Goal: Task Accomplishment & Management: Manage account settings

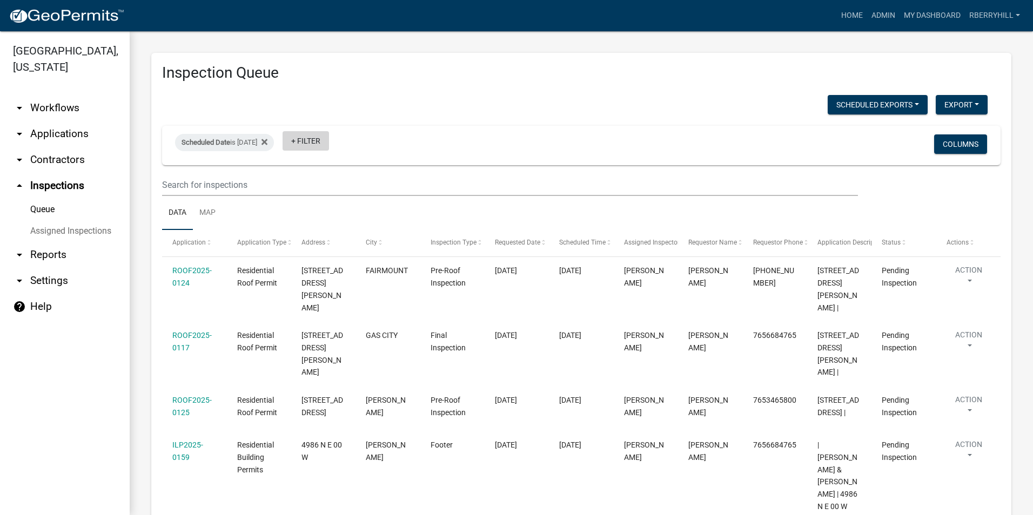
click at [324, 140] on link "+ Filter" at bounding box center [306, 140] width 46 height 19
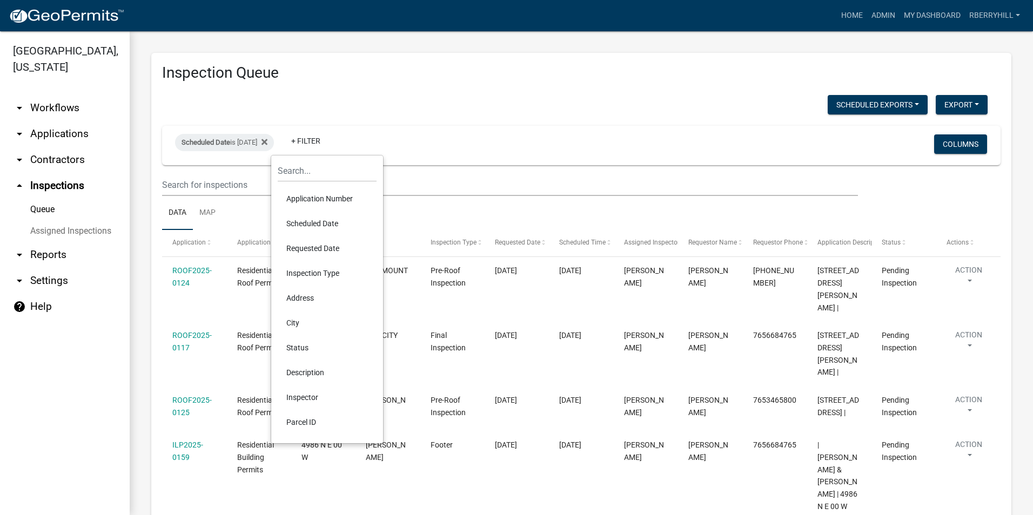
click at [322, 222] on li "Scheduled Date" at bounding box center [327, 223] width 99 height 25
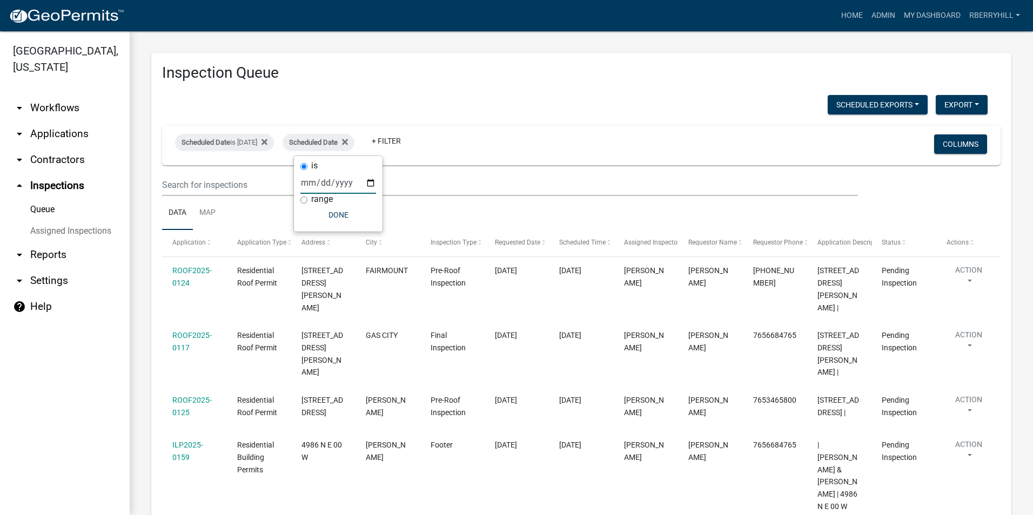
click at [369, 184] on input "date" at bounding box center [338, 183] width 76 height 22
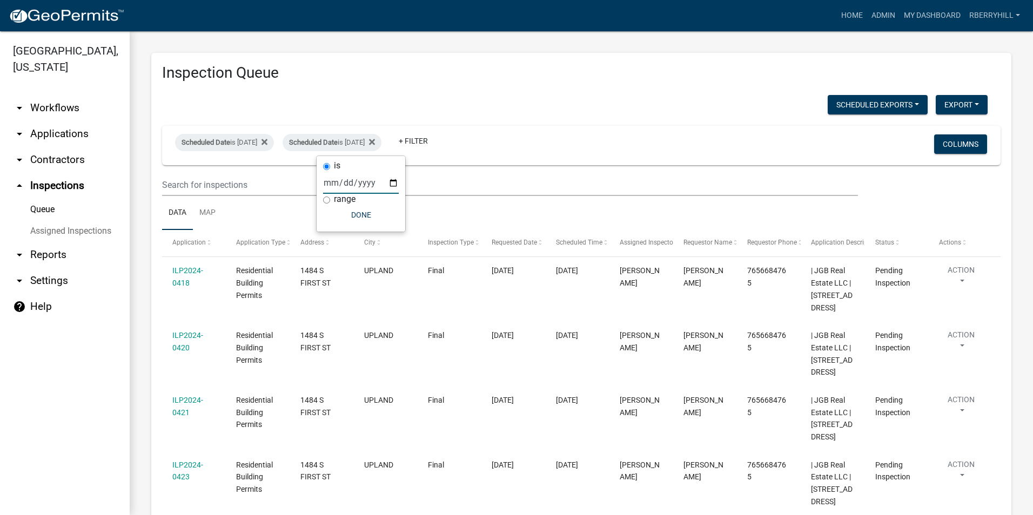
click at [393, 183] on input "[DATE]" at bounding box center [361, 183] width 76 height 22
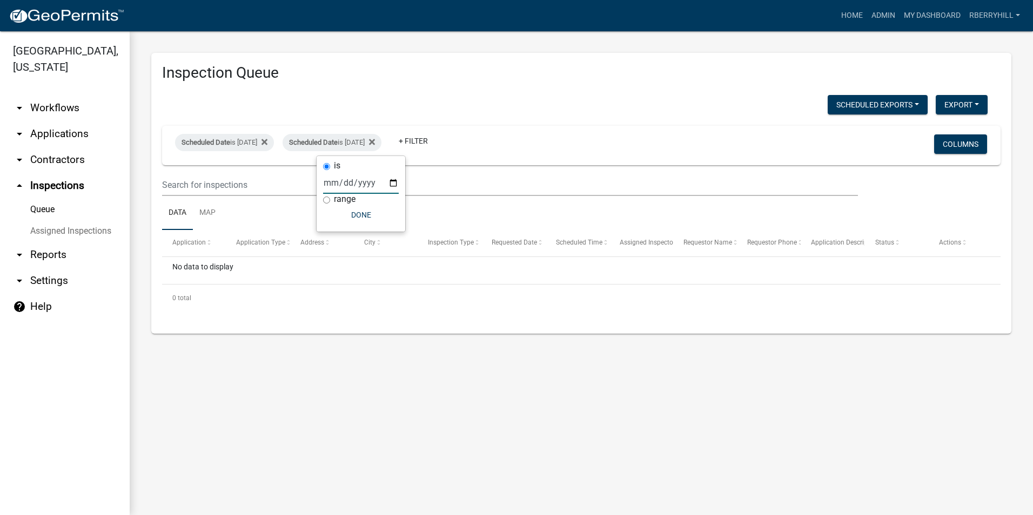
drag, startPoint x: 394, startPoint y: 181, endPoint x: 392, endPoint y: 195, distance: 13.7
click at [394, 182] on input "[DATE]" at bounding box center [361, 183] width 76 height 22
type input "[DATE]"
click at [393, 184] on input "[DATE]" at bounding box center [361, 183] width 76 height 22
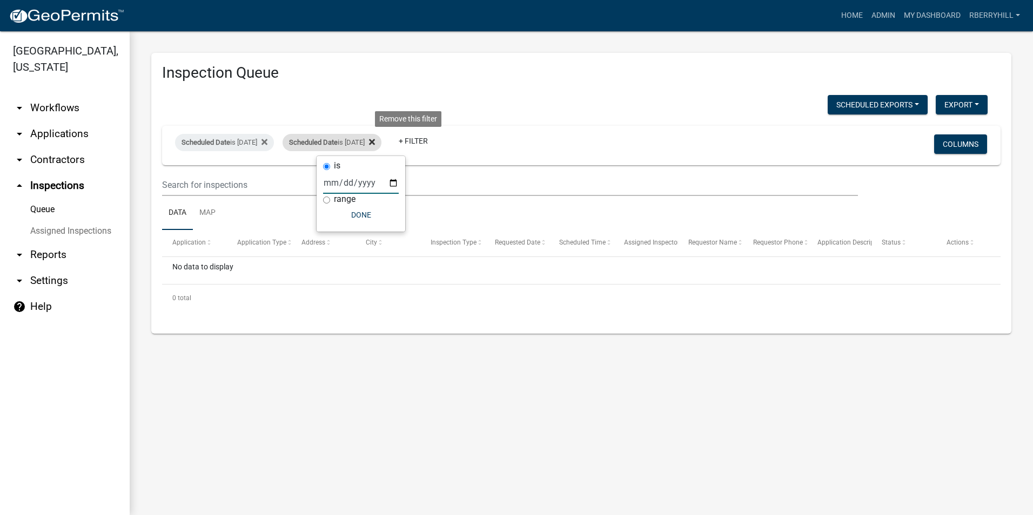
click at [375, 143] on icon at bounding box center [372, 142] width 6 height 6
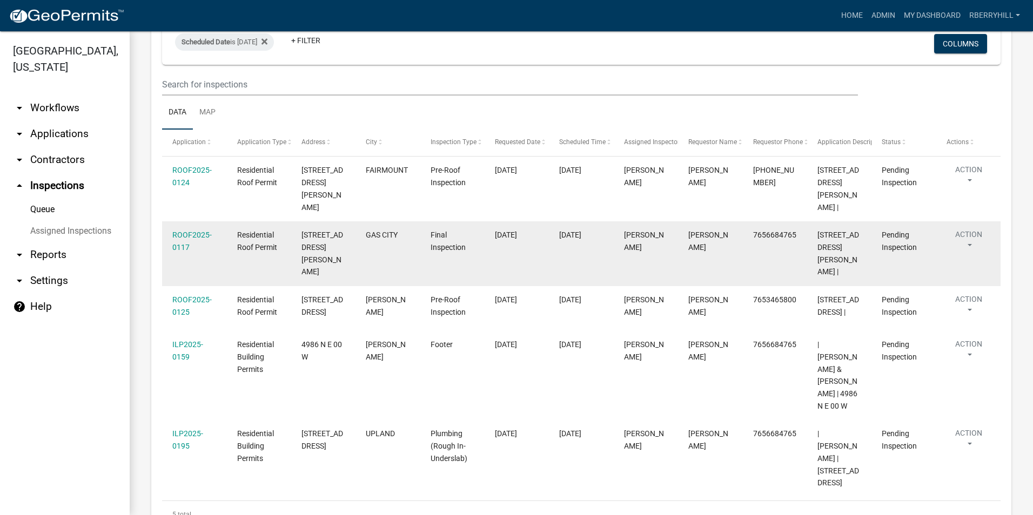
scroll to position [115, 0]
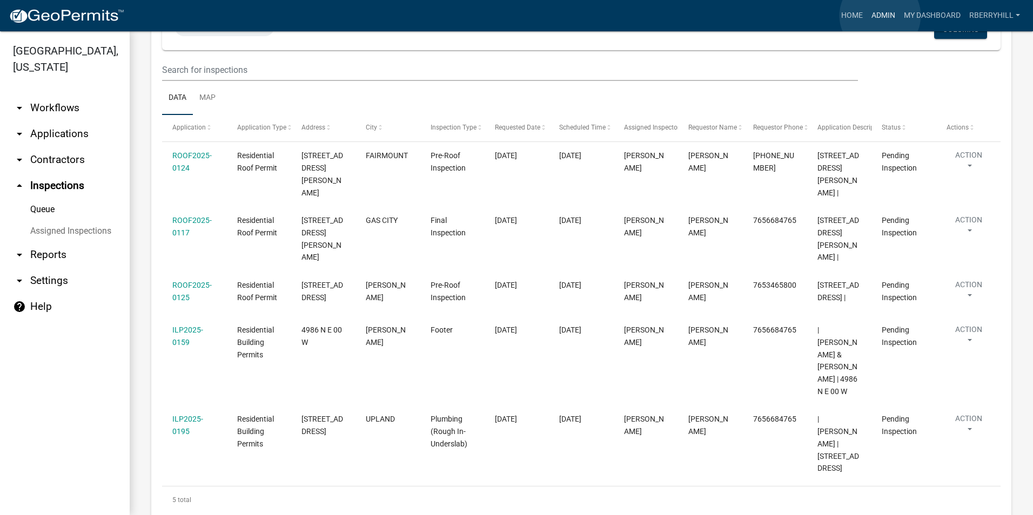
click at [880, 16] on link "Admin" at bounding box center [883, 15] width 32 height 21
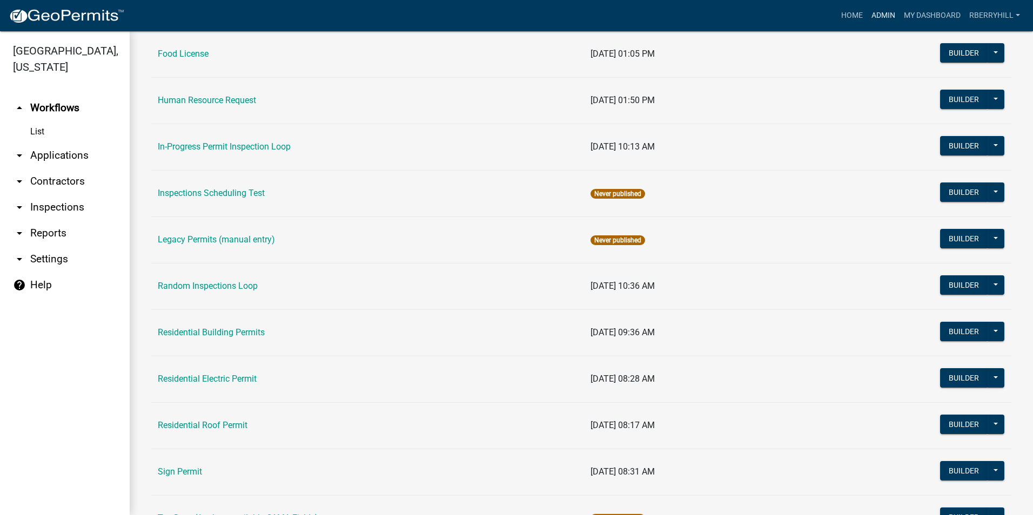
scroll to position [910, 0]
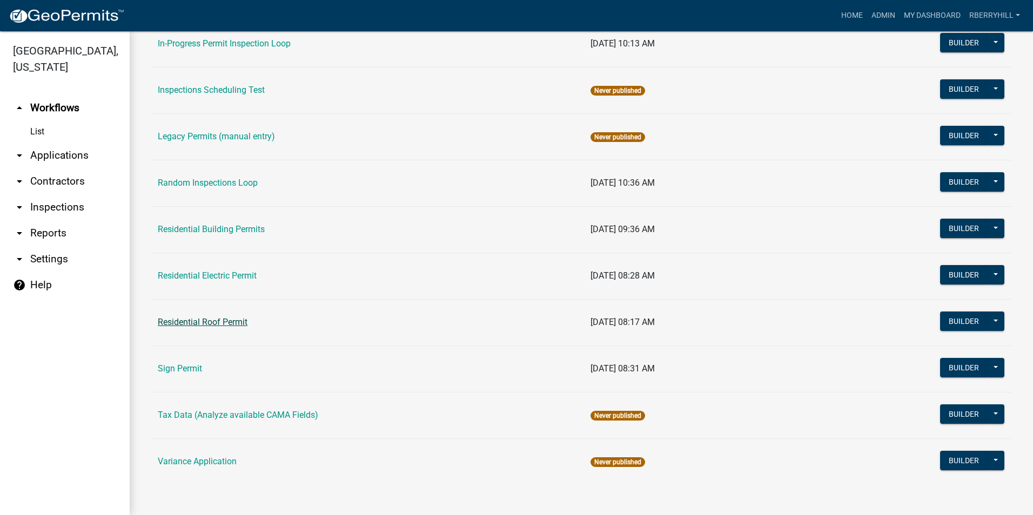
click at [207, 320] on link "Residential Roof Permit" at bounding box center [203, 322] width 90 height 10
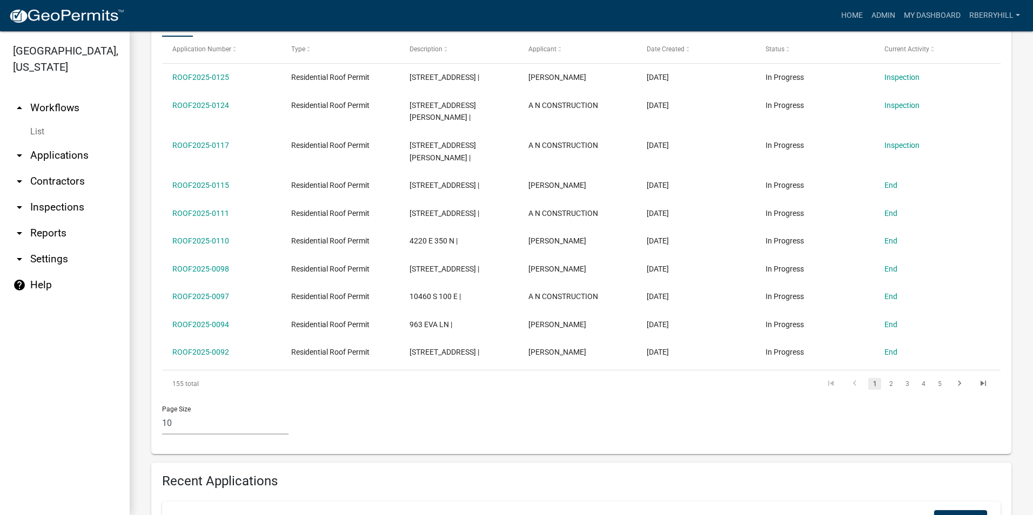
scroll to position [486, 0]
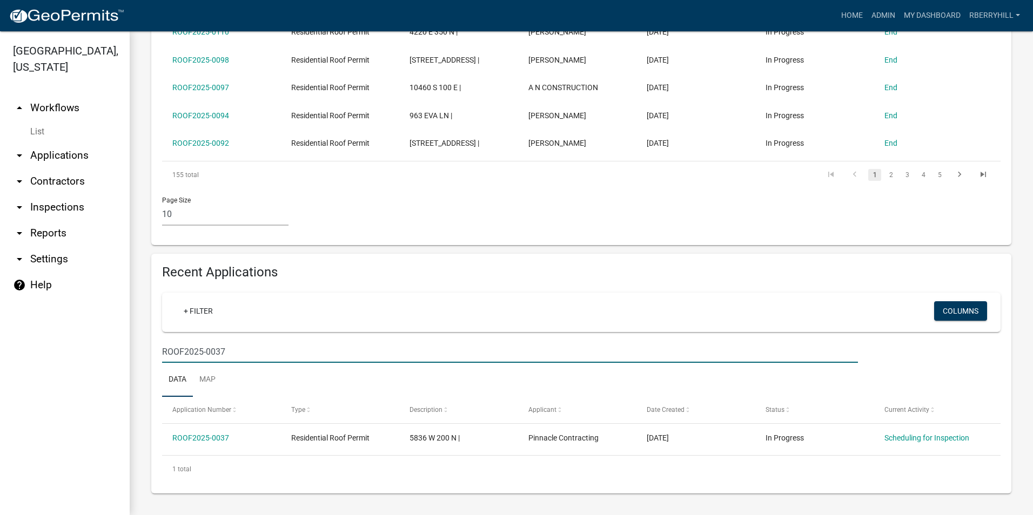
scroll to position [454, 0]
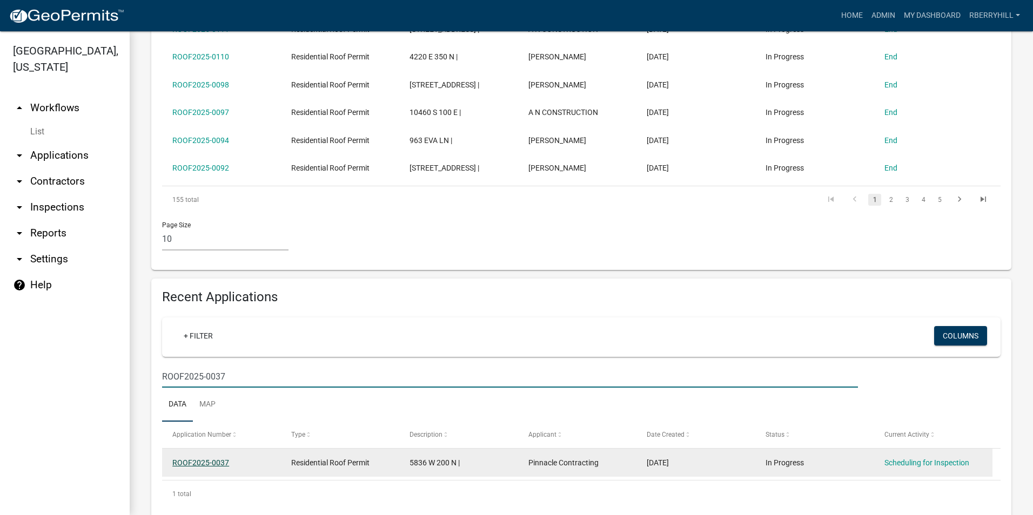
type input "ROOF2025-0037"
click at [187, 459] on link "ROOF2025-0037" at bounding box center [200, 463] width 57 height 9
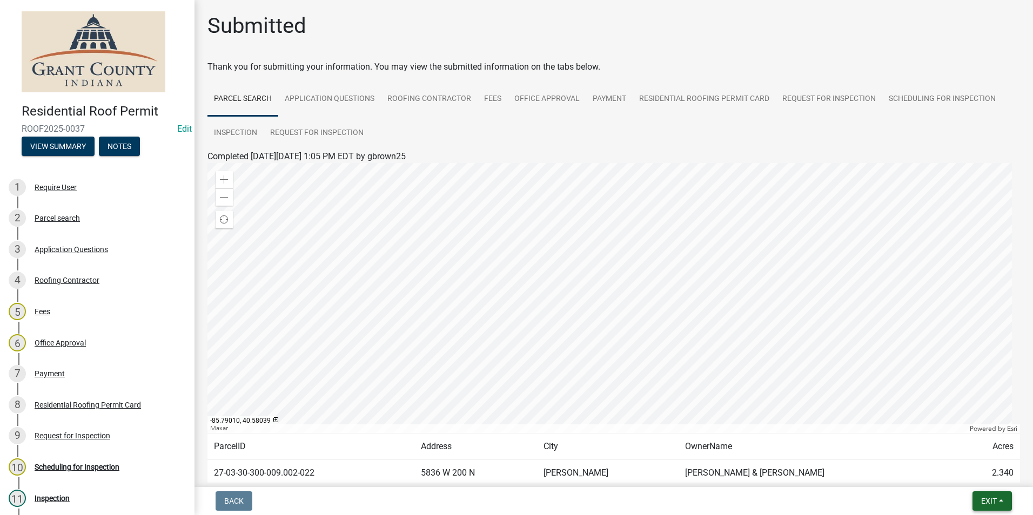
click at [983, 502] on span "Exit" at bounding box center [989, 501] width 16 height 9
click at [968, 475] on button "Save & Exit" at bounding box center [969, 473] width 86 height 26
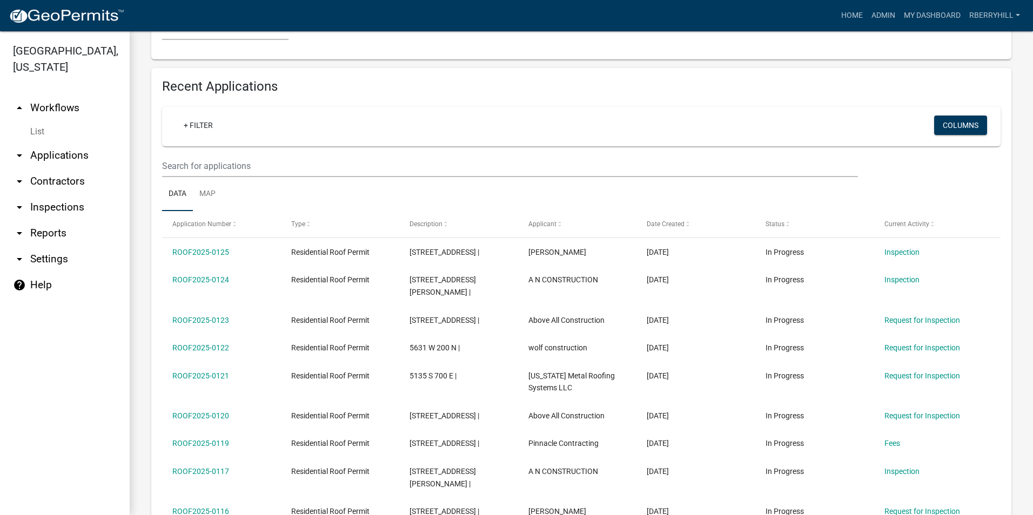
scroll to position [601, 0]
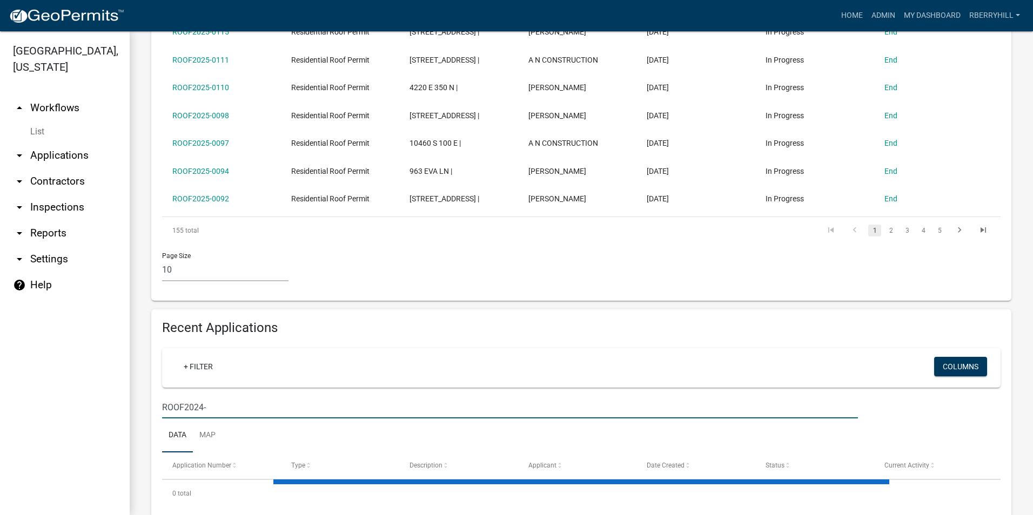
scroll to position [454, 0]
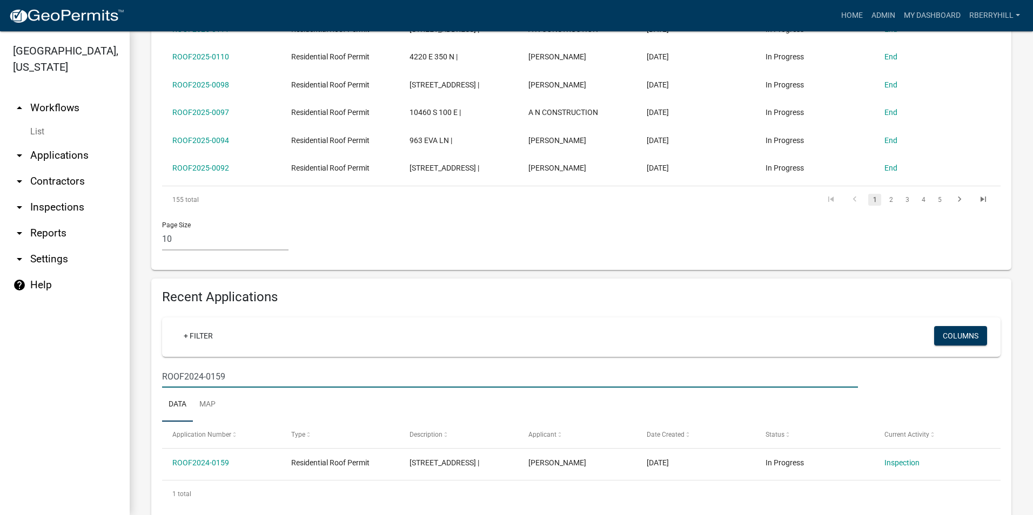
type input "ROOF2024-0159"
click at [53, 195] on link "arrow_drop_down Inspections" at bounding box center [65, 208] width 130 height 26
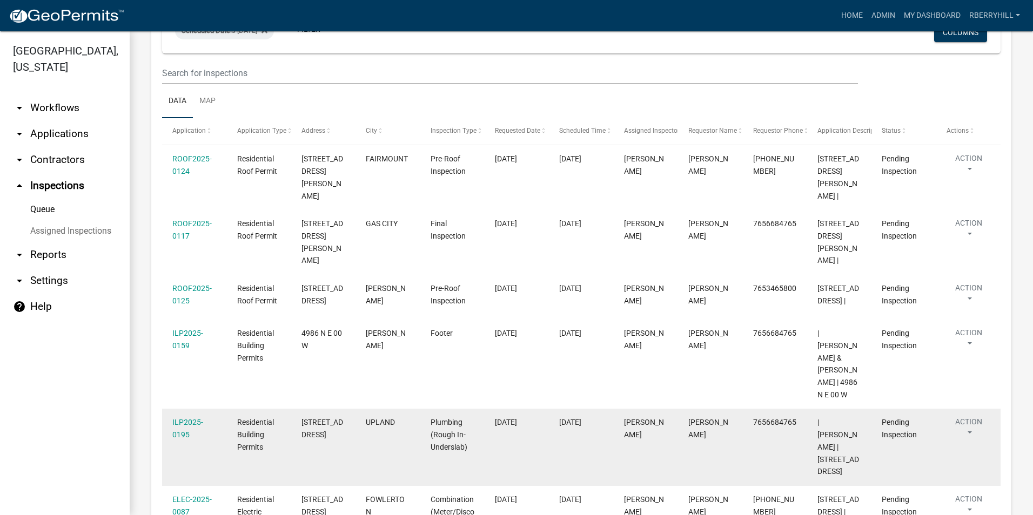
scroll to position [55, 0]
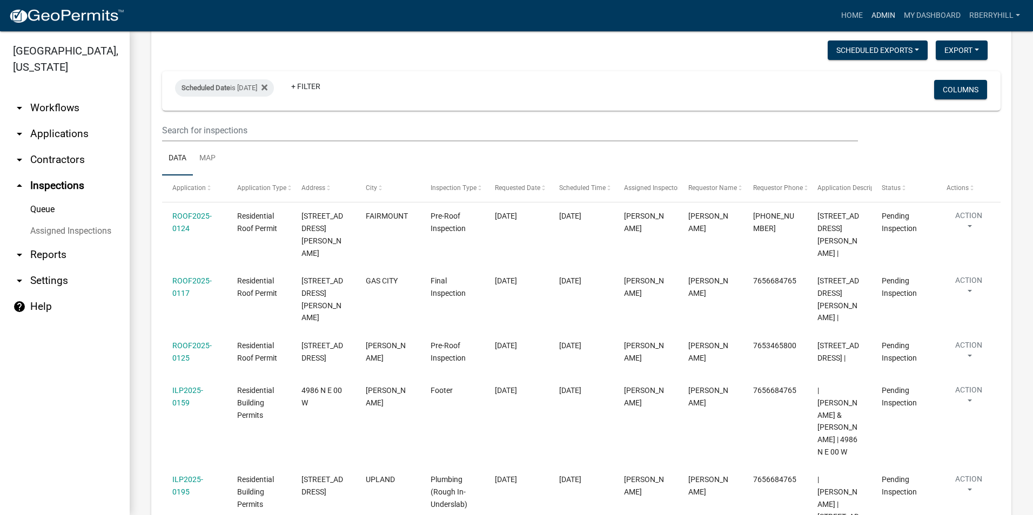
click at [882, 15] on link "Admin" at bounding box center [883, 15] width 32 height 21
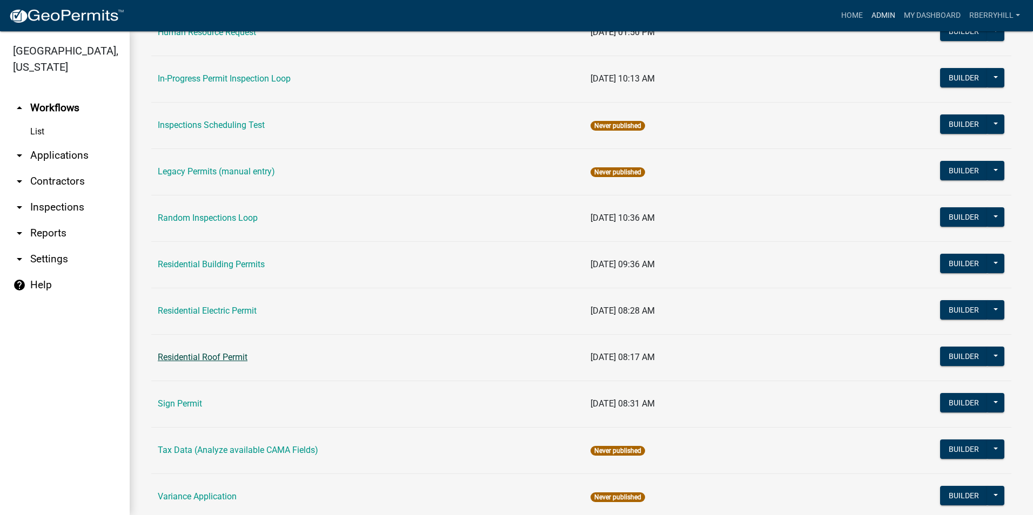
scroll to position [910, 0]
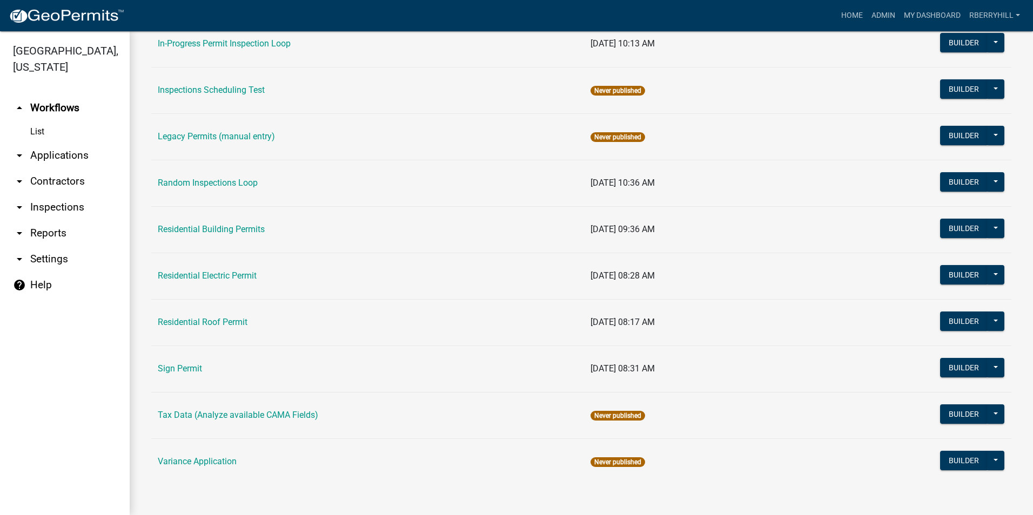
click at [213, 231] on link "Residential Building Permits" at bounding box center [211, 229] width 107 height 10
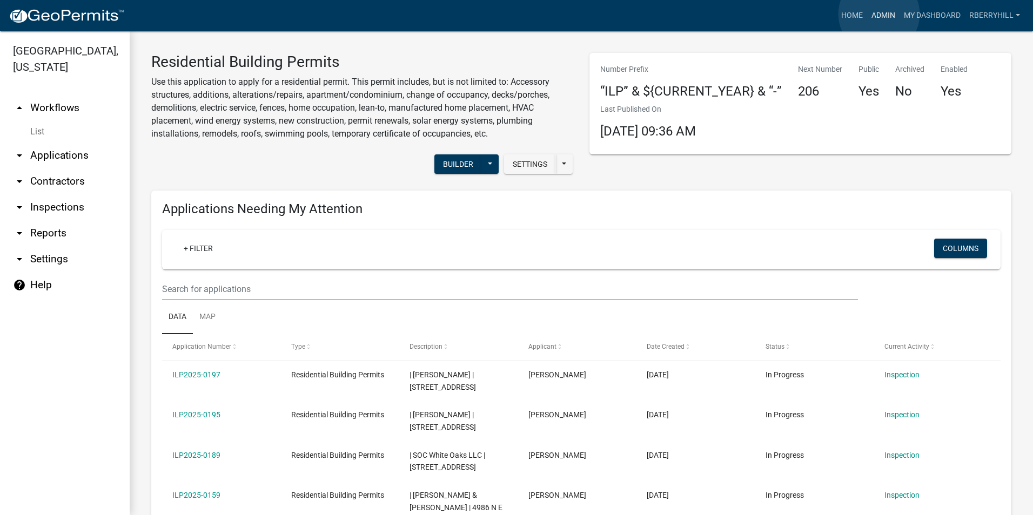
click at [879, 14] on link "Admin" at bounding box center [883, 15] width 32 height 21
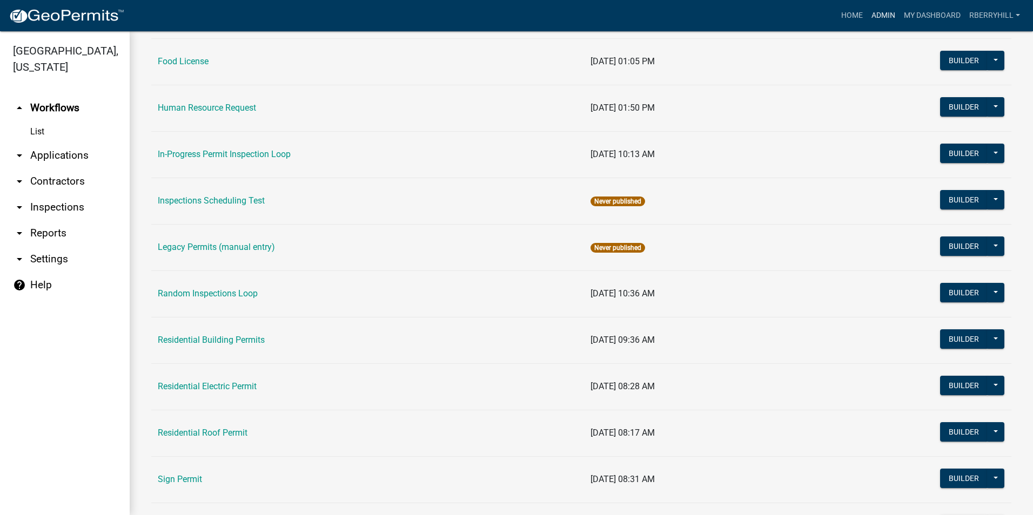
scroll to position [865, 0]
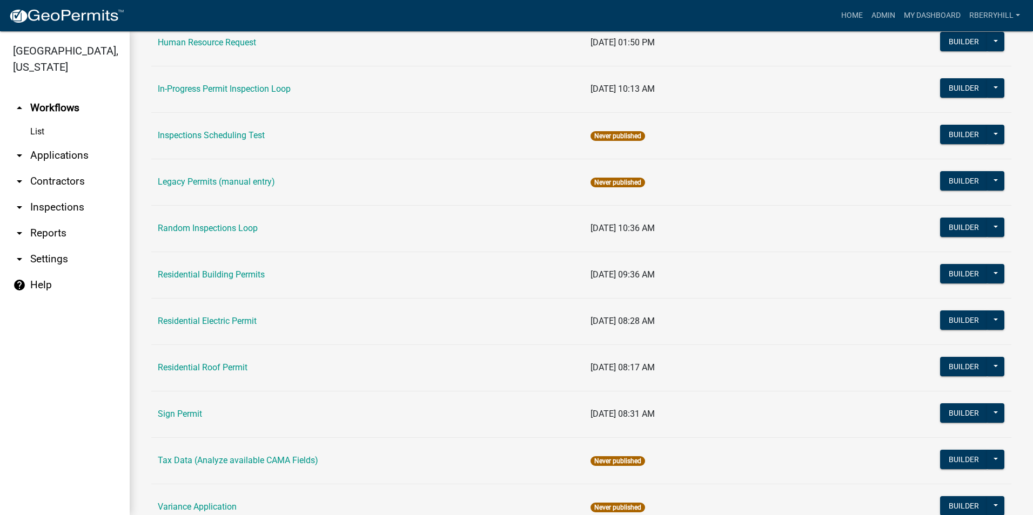
click at [208, 365] on link "Residential Roof Permit" at bounding box center [203, 368] width 90 height 10
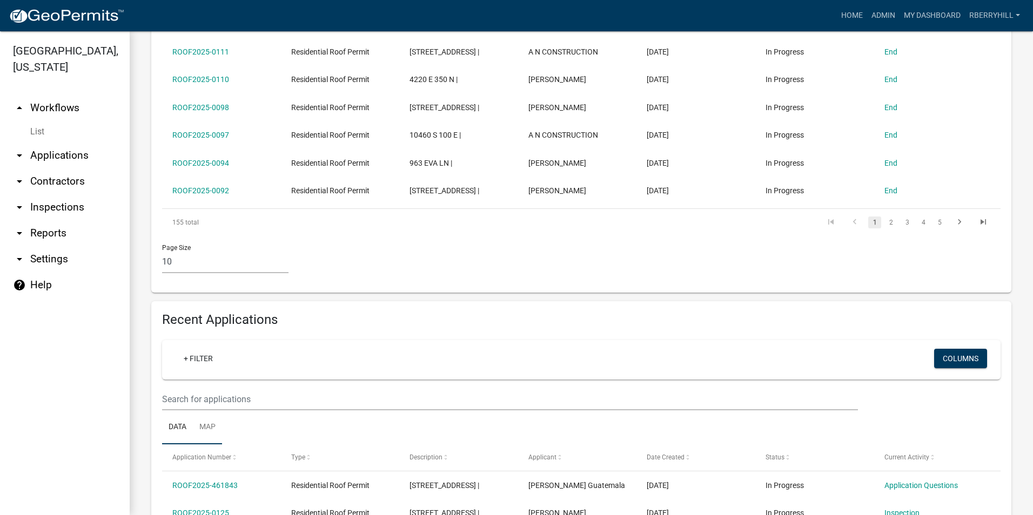
scroll to position [432, 0]
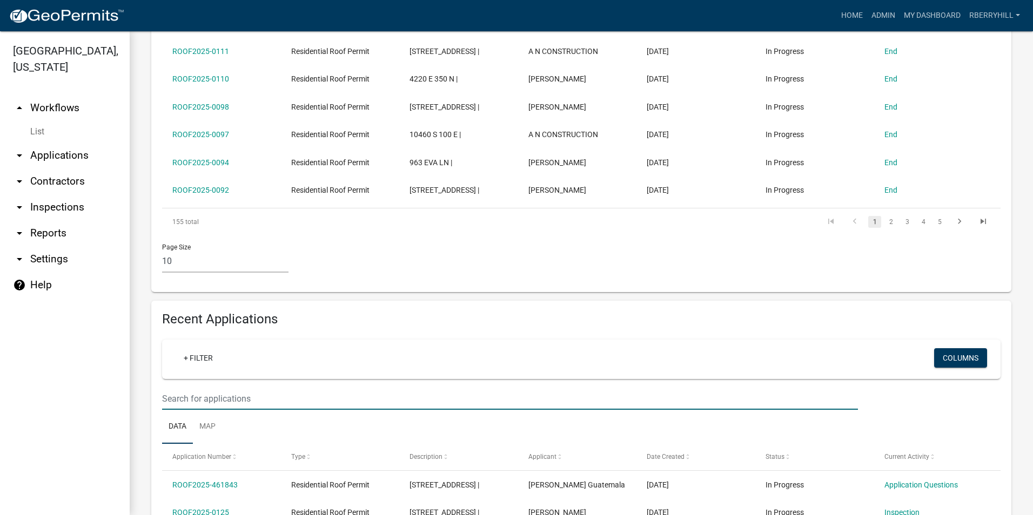
click at [170, 388] on input "text" at bounding box center [510, 399] width 696 height 22
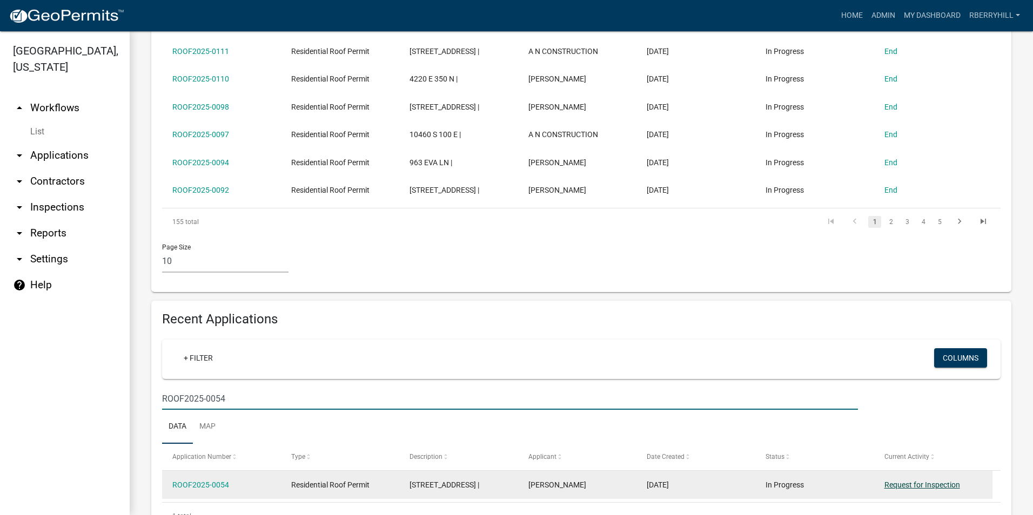
type input "ROOF2025-0054"
click at [919, 481] on link "Request for Inspection" at bounding box center [923, 485] width 76 height 9
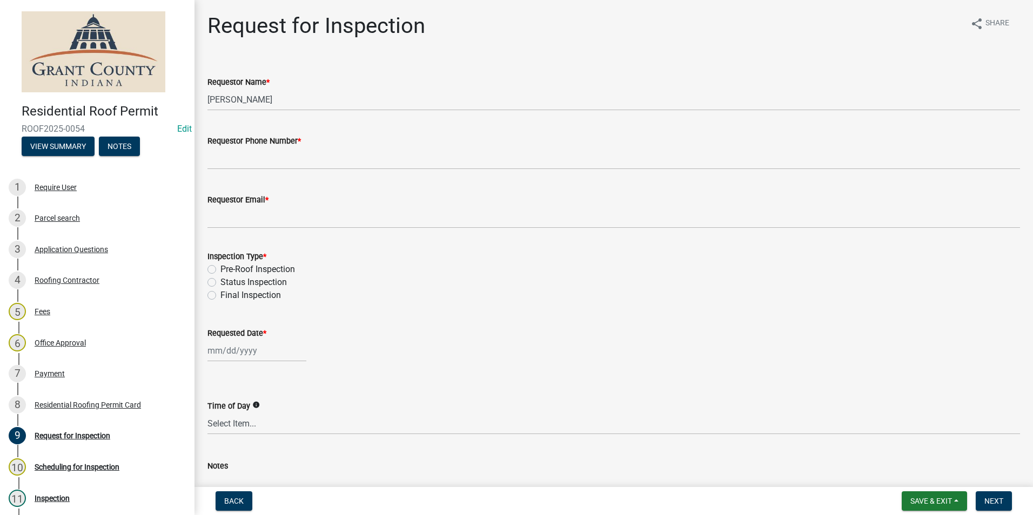
click at [229, 140] on label "Requestor Phone Number *" at bounding box center [253, 142] width 93 height 8
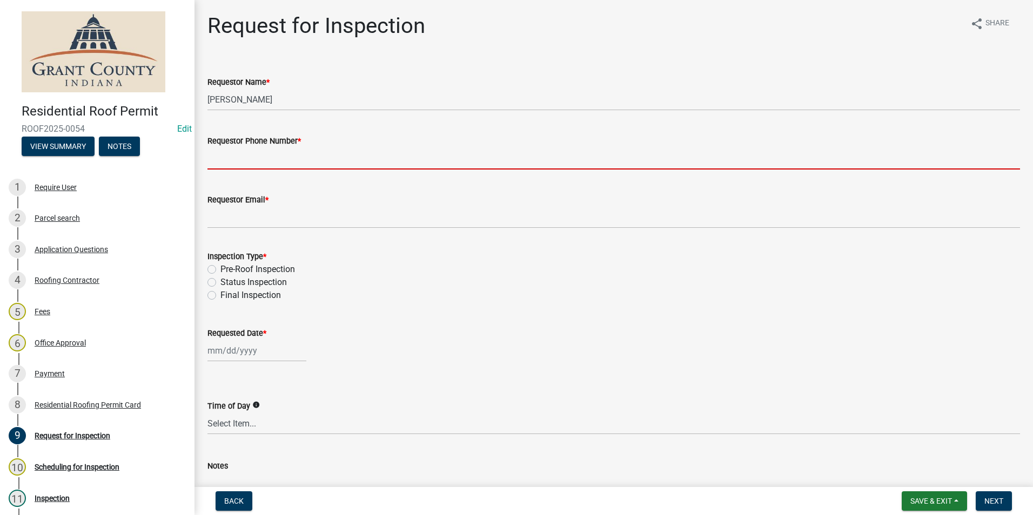
click at [229, 148] on input "Requestor Phone Number *" at bounding box center [613, 159] width 813 height 22
click at [247, 165] on input "Requestor Phone Number *" at bounding box center [613, 159] width 813 height 22
type input "7656684765"
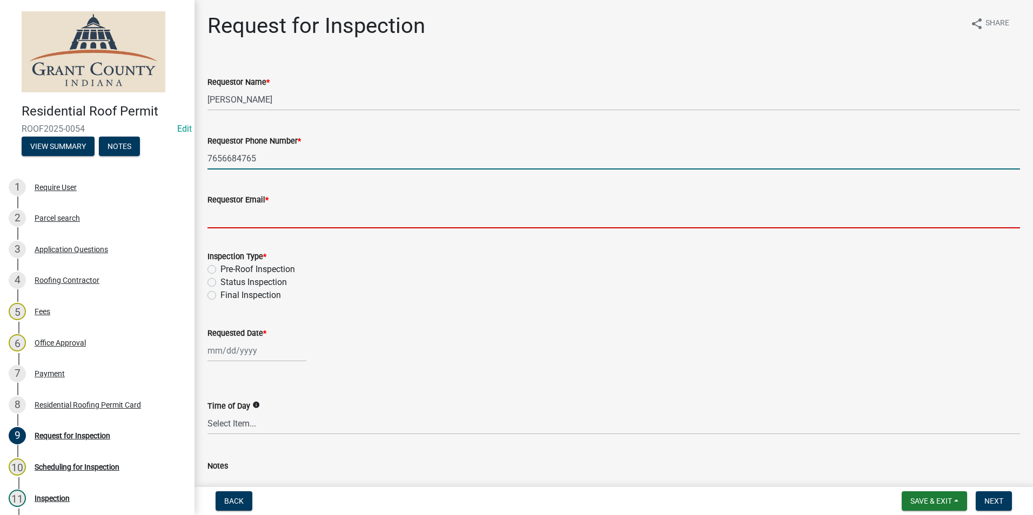
type input "[EMAIL_ADDRESS][DOMAIN_NAME]"
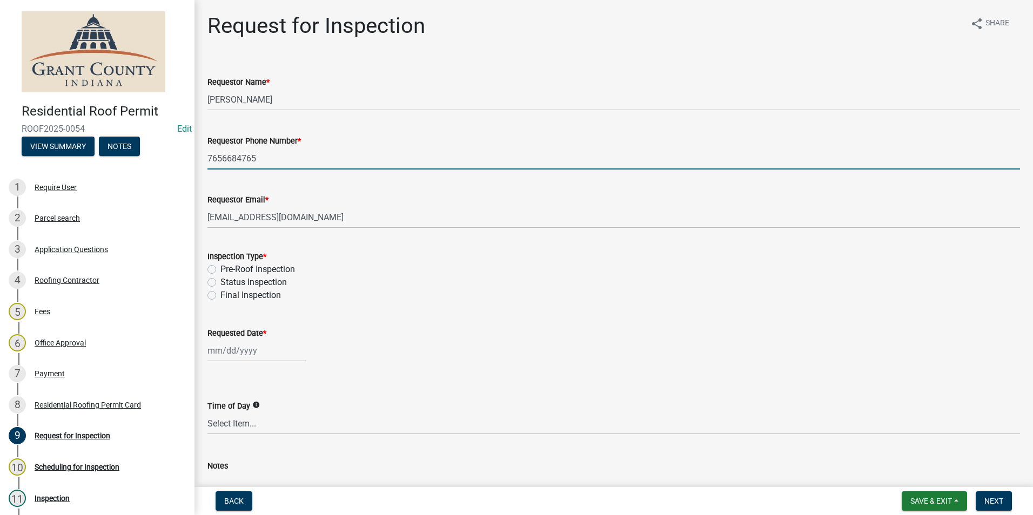
select select "8"
select select "2025"
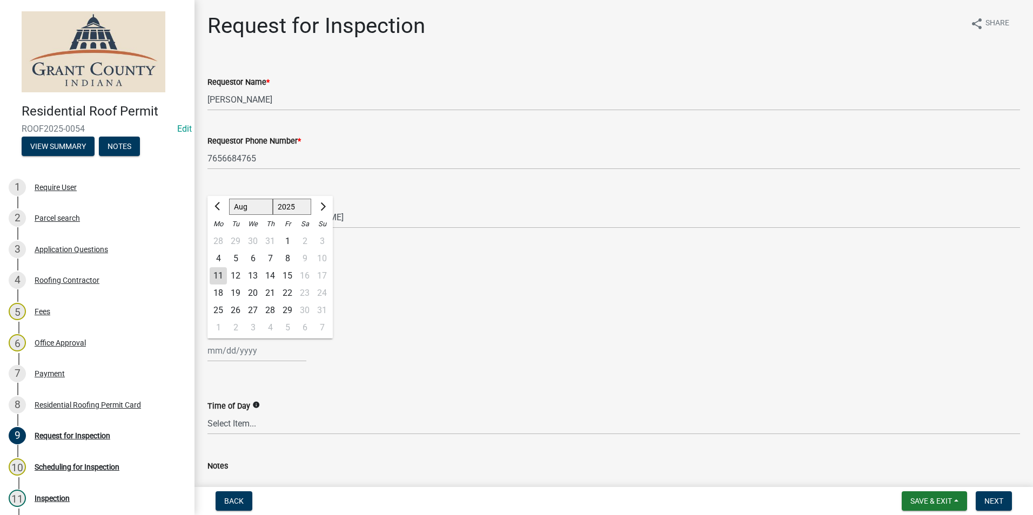
click at [219, 276] on div "11" at bounding box center [218, 275] width 17 height 17
type input "[DATE]"
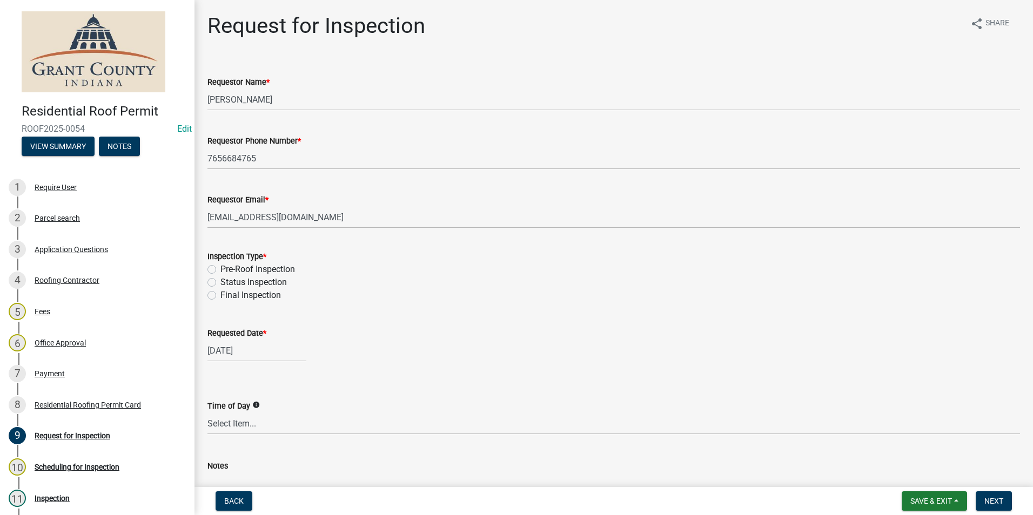
click at [220, 283] on label "Status Inspection" at bounding box center [253, 282] width 66 height 13
click at [220, 283] on input "Status Inspection" at bounding box center [223, 279] width 7 height 7
radio input "true"
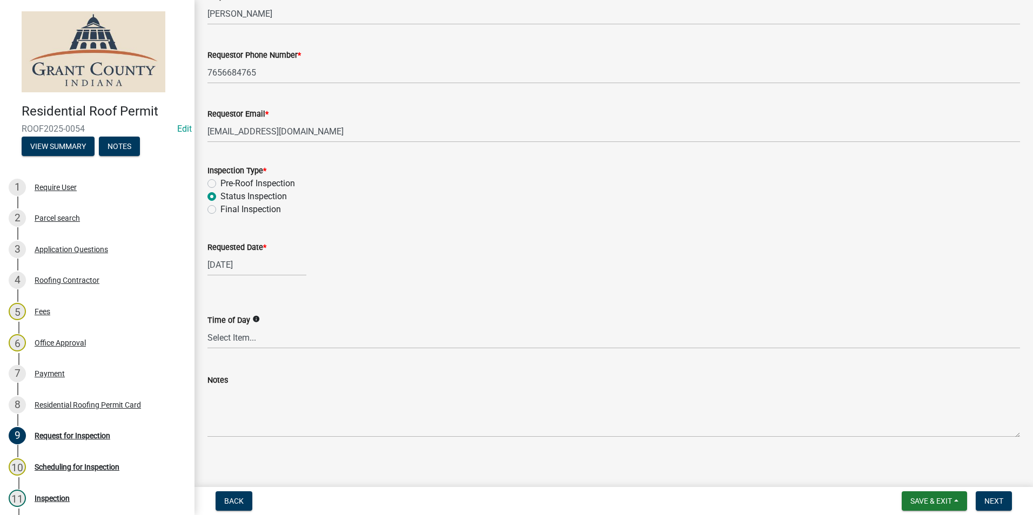
scroll to position [91, 0]
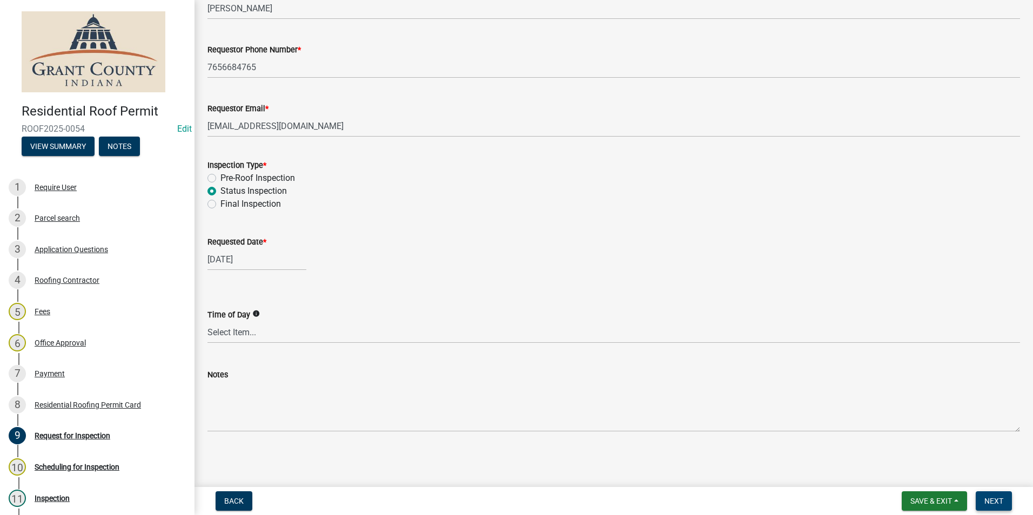
click at [988, 503] on span "Next" at bounding box center [994, 501] width 19 height 9
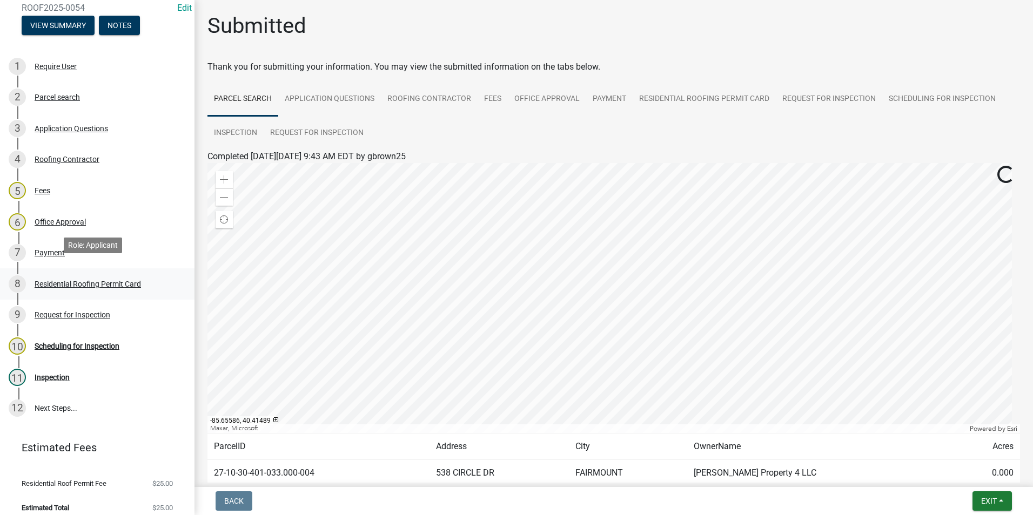
scroll to position [130, 0]
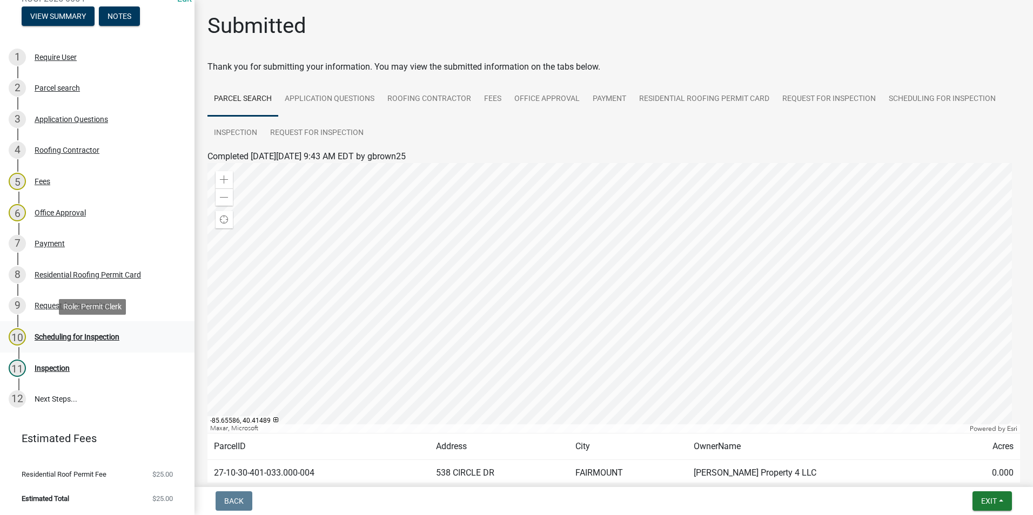
click at [58, 338] on div "Scheduling for Inspection" at bounding box center [77, 337] width 85 height 8
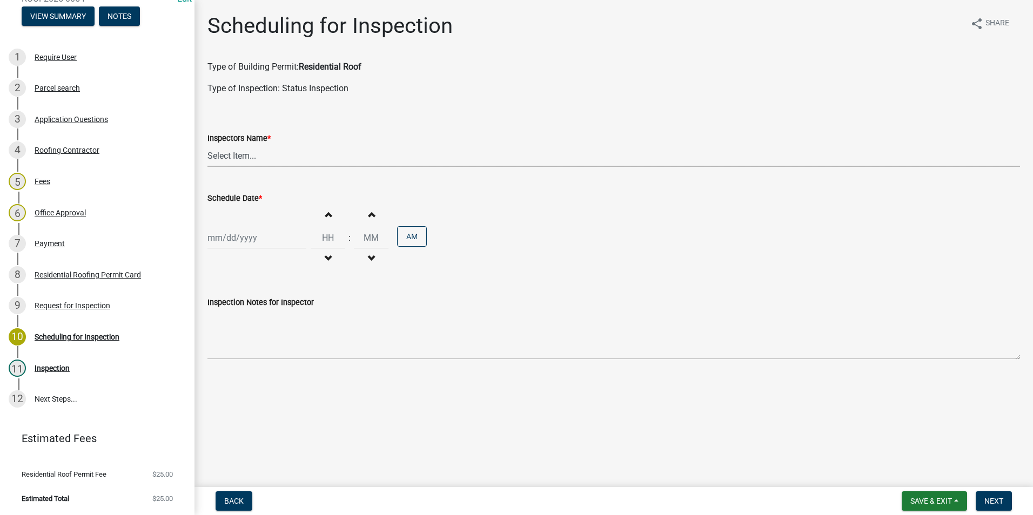
click at [240, 151] on select "Select Item... rberryhill ([PERSON_NAME]) [PERSON_NAME] ([PERSON_NAME]) BBenefi…" at bounding box center [613, 156] width 813 height 22
select select "d7f9a44a-d2ea-4d3c-83b3-1aa71c950bd5"
click at [207, 145] on select "Select Item... rberryhill ([PERSON_NAME]) [PERSON_NAME] ([PERSON_NAME]) BBenefi…" at bounding box center [613, 156] width 813 height 22
select select "8"
select select "2025"
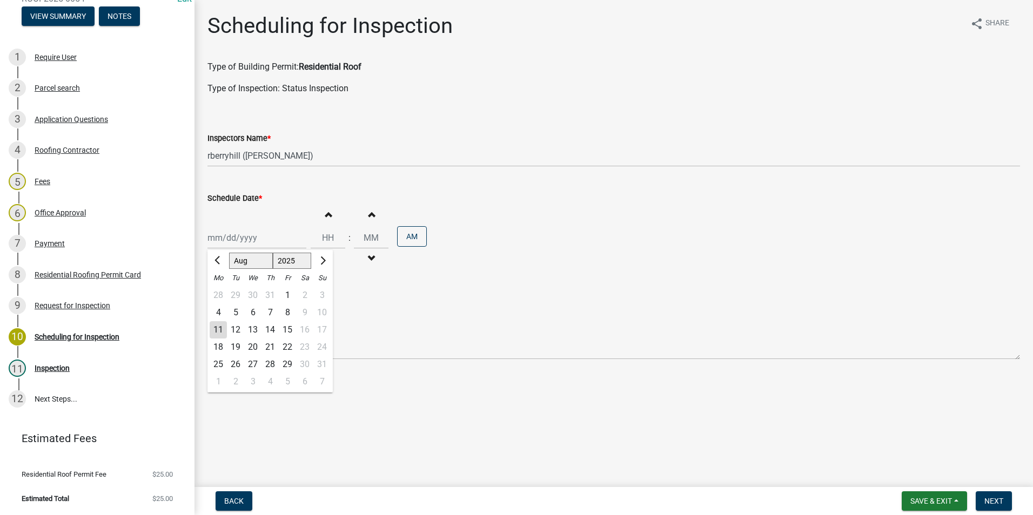
click at [237, 237] on div "[PERSON_NAME] Feb Mar Apr [PERSON_NAME][DATE] Oct Nov [DATE] 1526 1527 1528 152…" at bounding box center [256, 238] width 99 height 22
click at [219, 331] on div "11" at bounding box center [218, 330] width 17 height 17
type input "[DATE]"
click at [992, 505] on span "Next" at bounding box center [994, 501] width 19 height 9
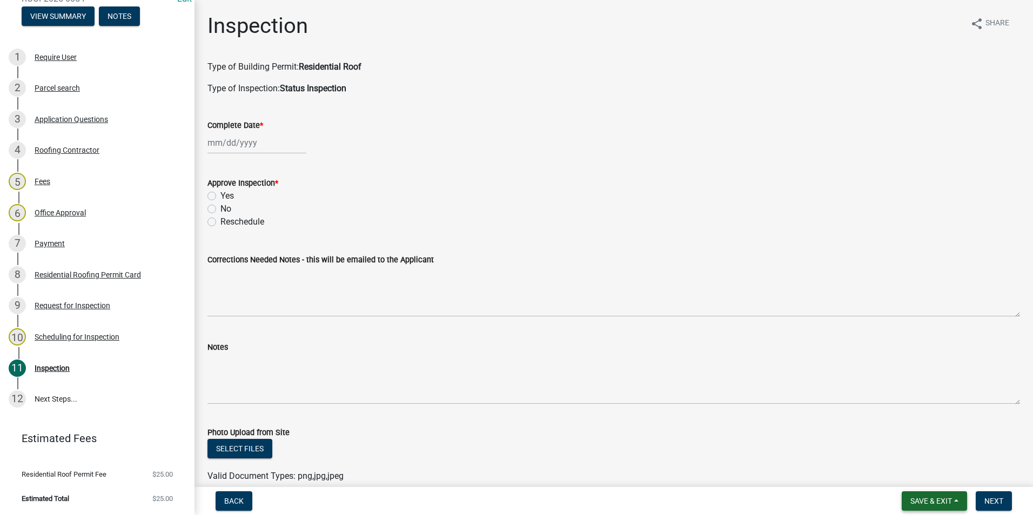
click at [935, 500] on span "Save & Exit" at bounding box center [931, 501] width 42 height 9
click at [921, 472] on button "Save & Exit" at bounding box center [924, 473] width 86 height 26
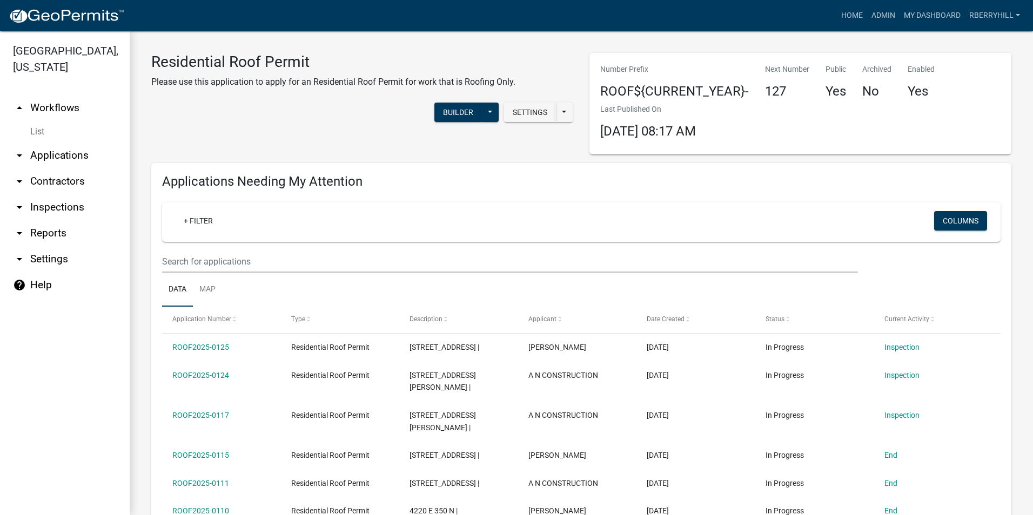
click at [62, 195] on link "arrow_drop_down Inspections" at bounding box center [65, 208] width 130 height 26
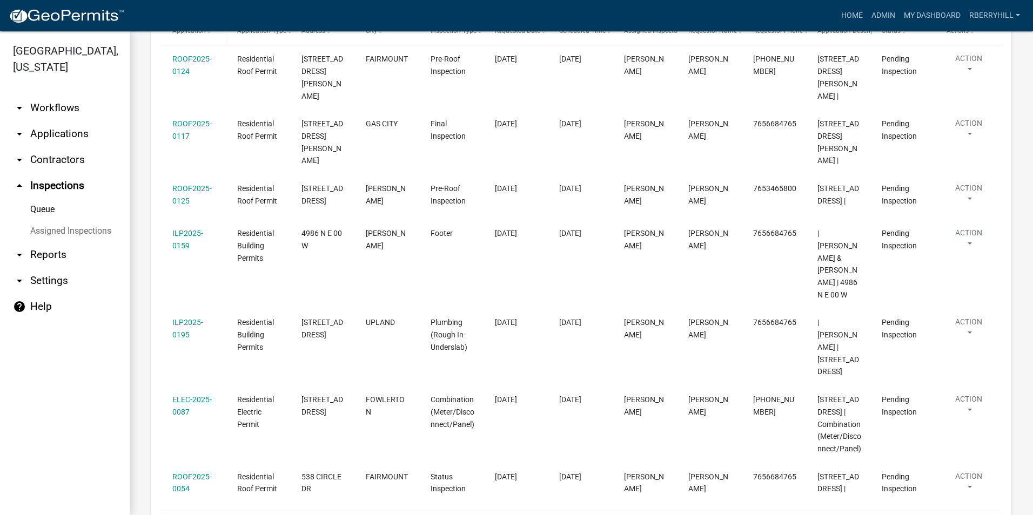
scroll to position [99, 0]
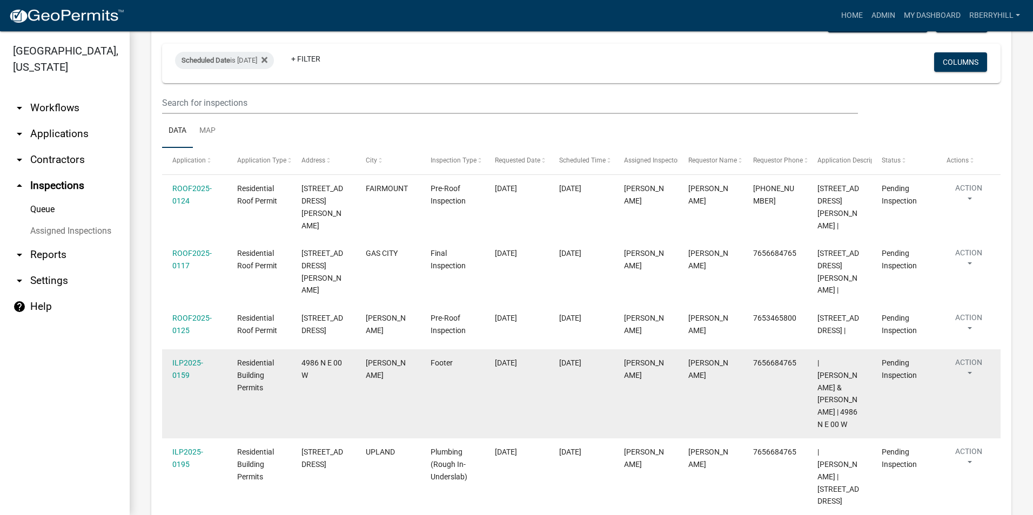
scroll to position [262, 0]
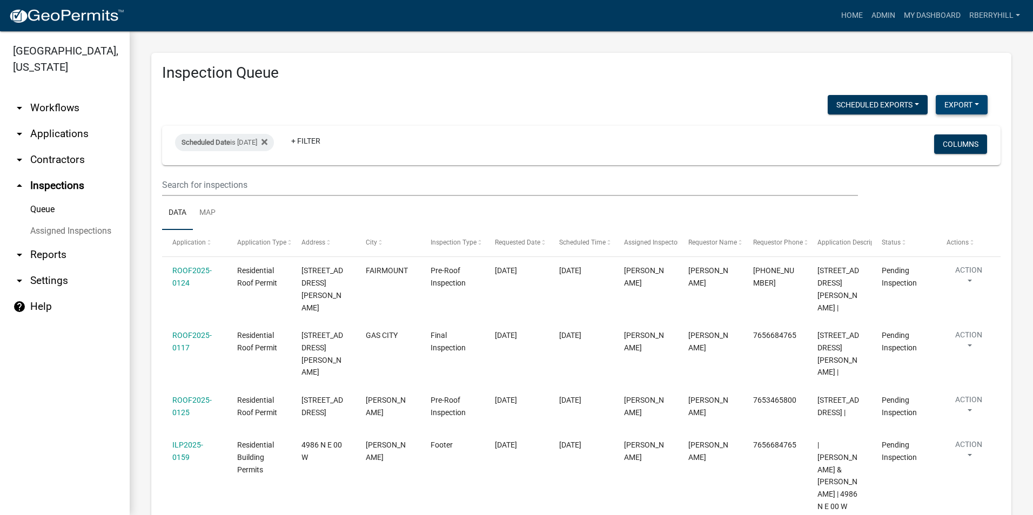
click at [947, 106] on button "Export" at bounding box center [962, 104] width 52 height 19
click at [923, 133] on button "Excel Format (.xlsx)" at bounding box center [937, 133] width 101 height 26
click at [887, 14] on link "Admin" at bounding box center [883, 15] width 32 height 21
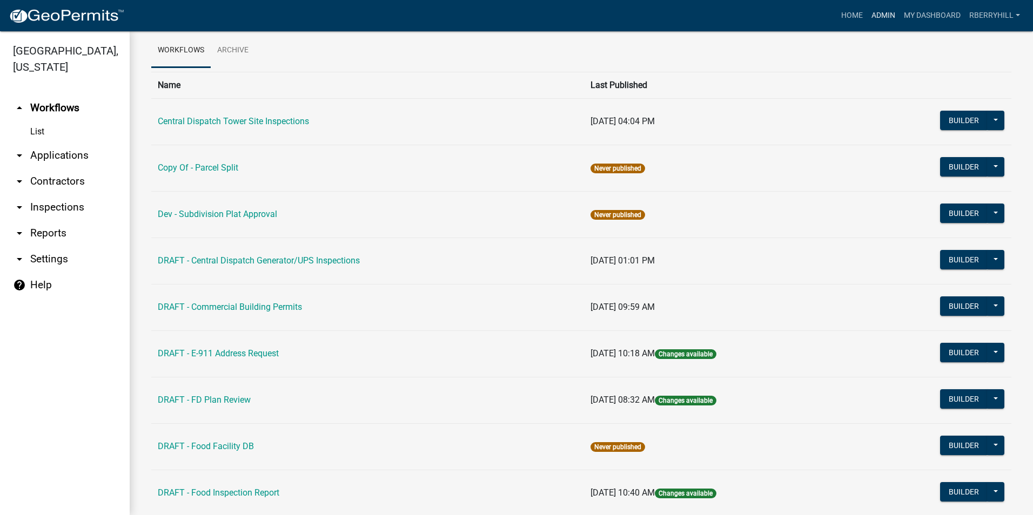
scroll to position [108, 0]
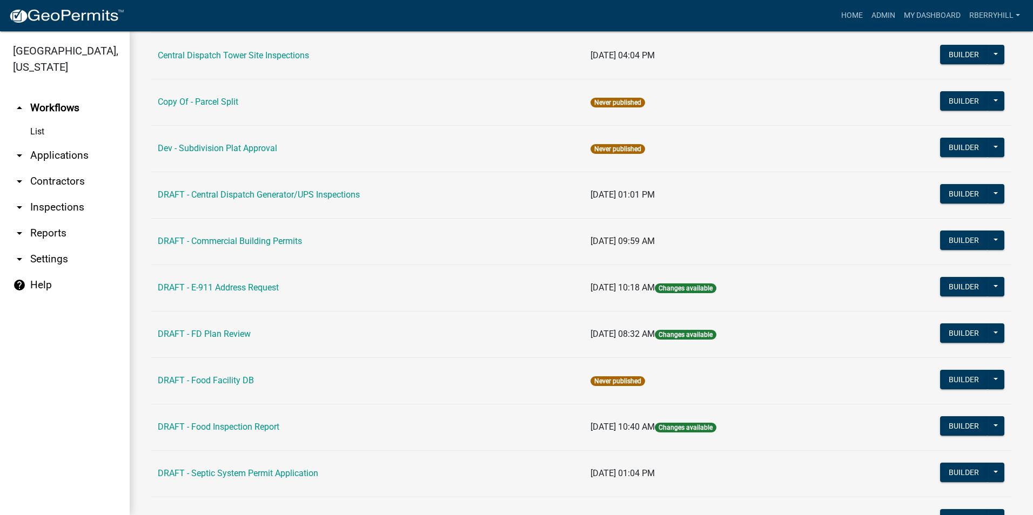
drag, startPoint x: 246, startPoint y: 242, endPoint x: 252, endPoint y: 242, distance: 6.5
click at [246, 242] on link "DRAFT - Commercial Building Permits" at bounding box center [230, 241] width 144 height 10
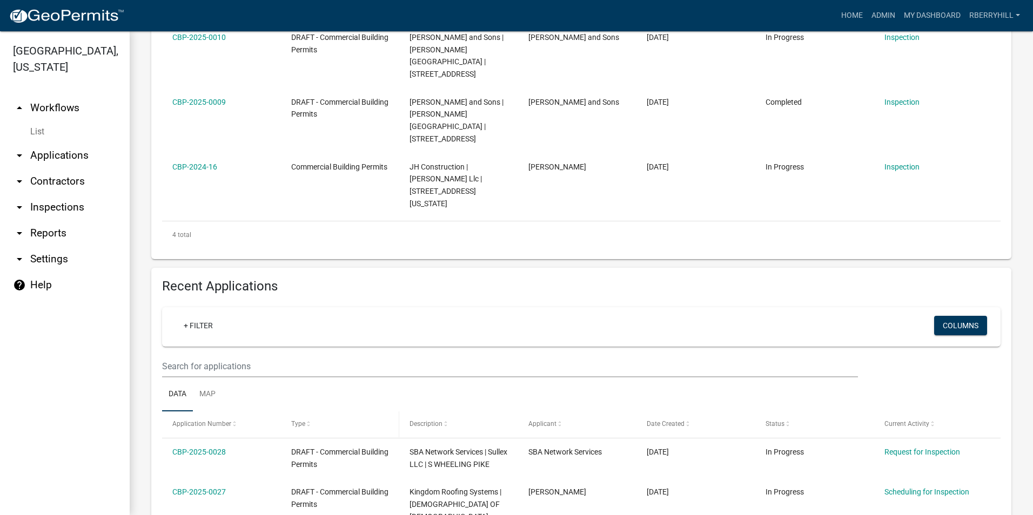
scroll to position [540, 0]
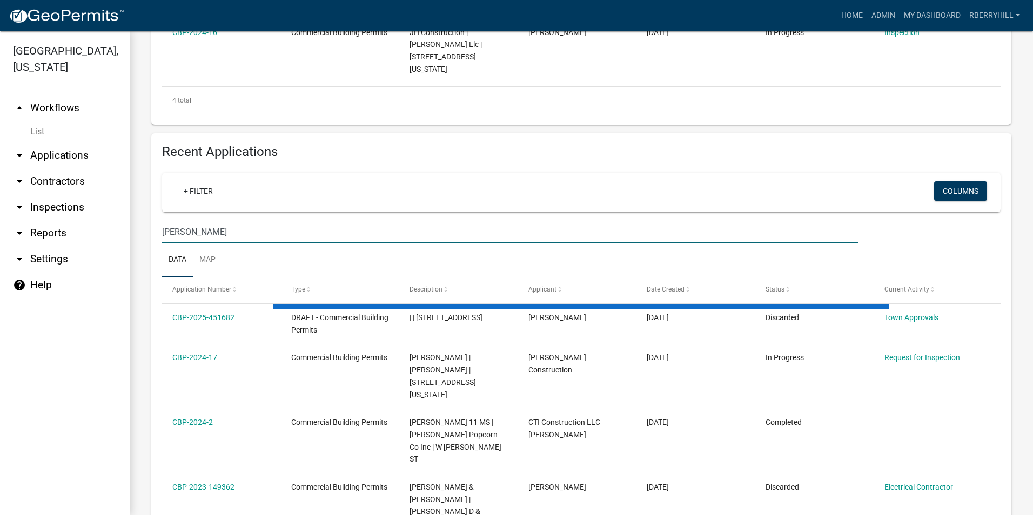
scroll to position [392, 0]
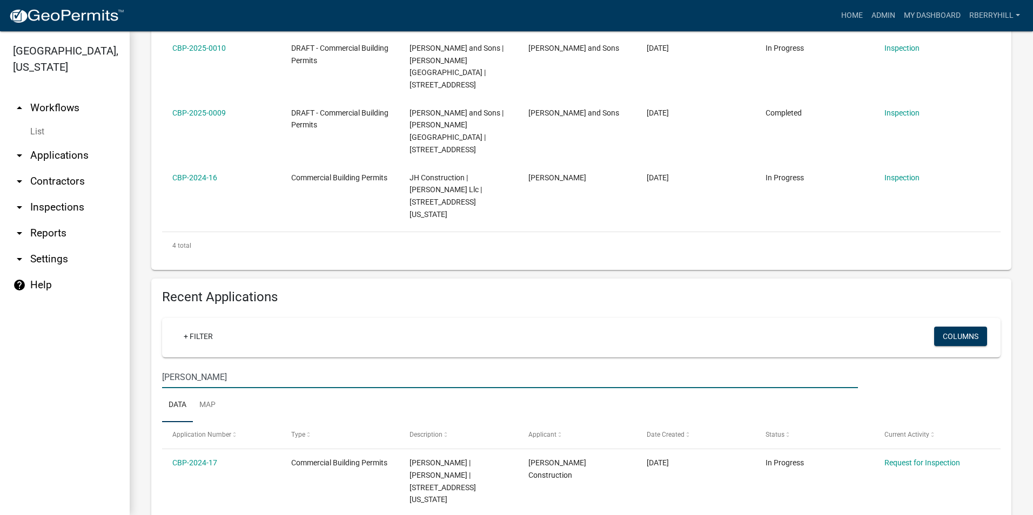
type input "Holter"
